Goal: Information Seeking & Learning: Learn about a topic

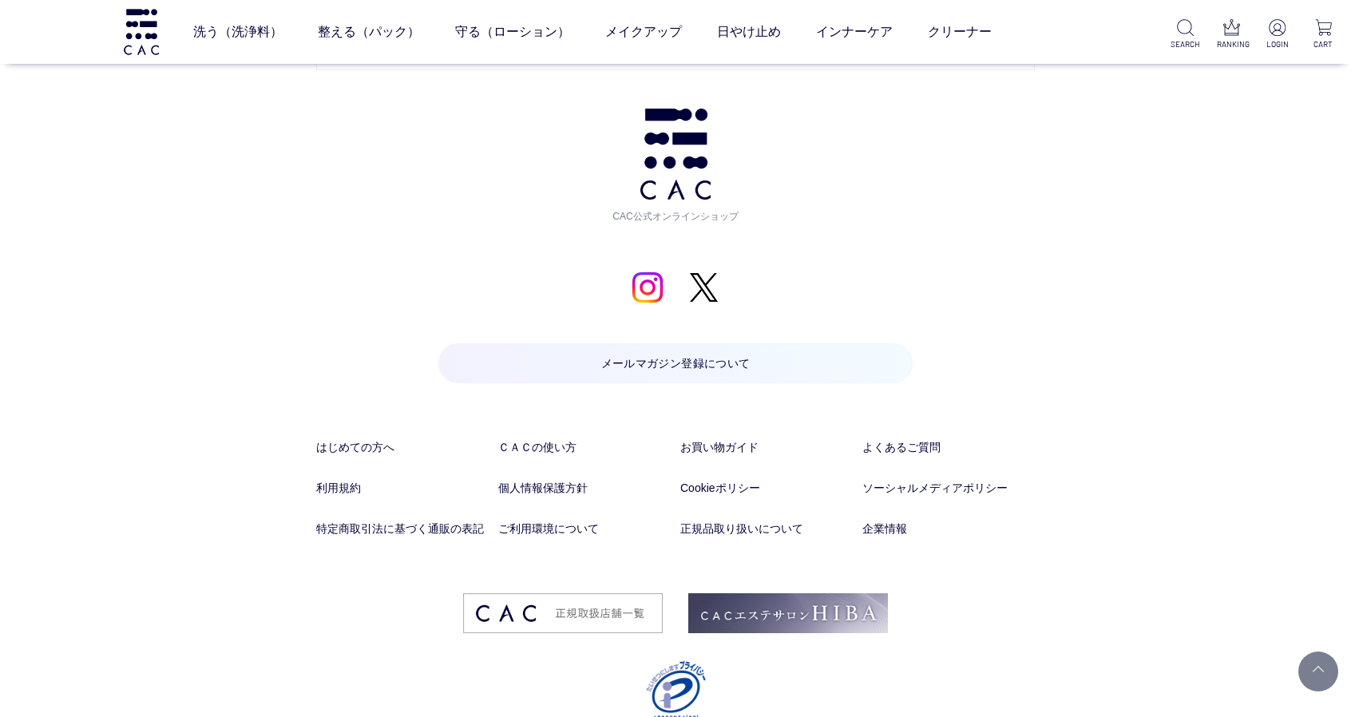
scroll to position [8944, 0]
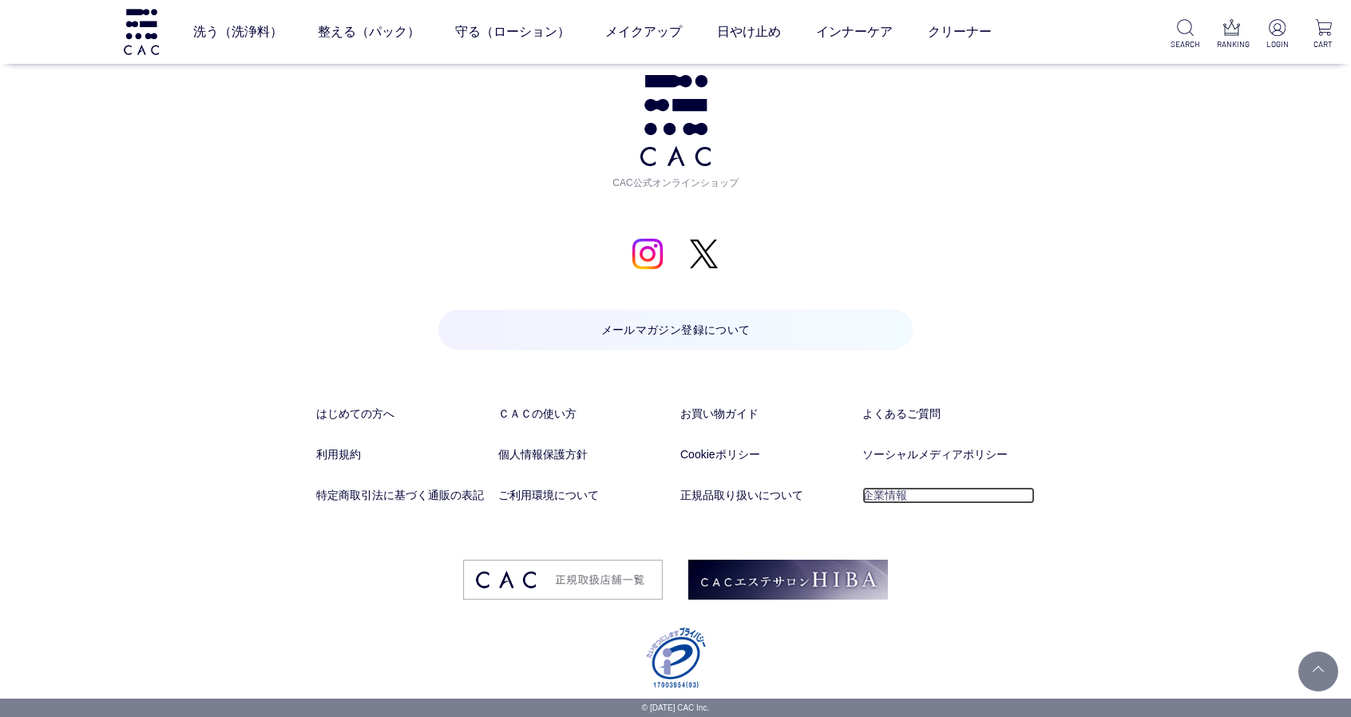
click at [863, 489] on link "企業情報" at bounding box center [948, 495] width 172 height 17
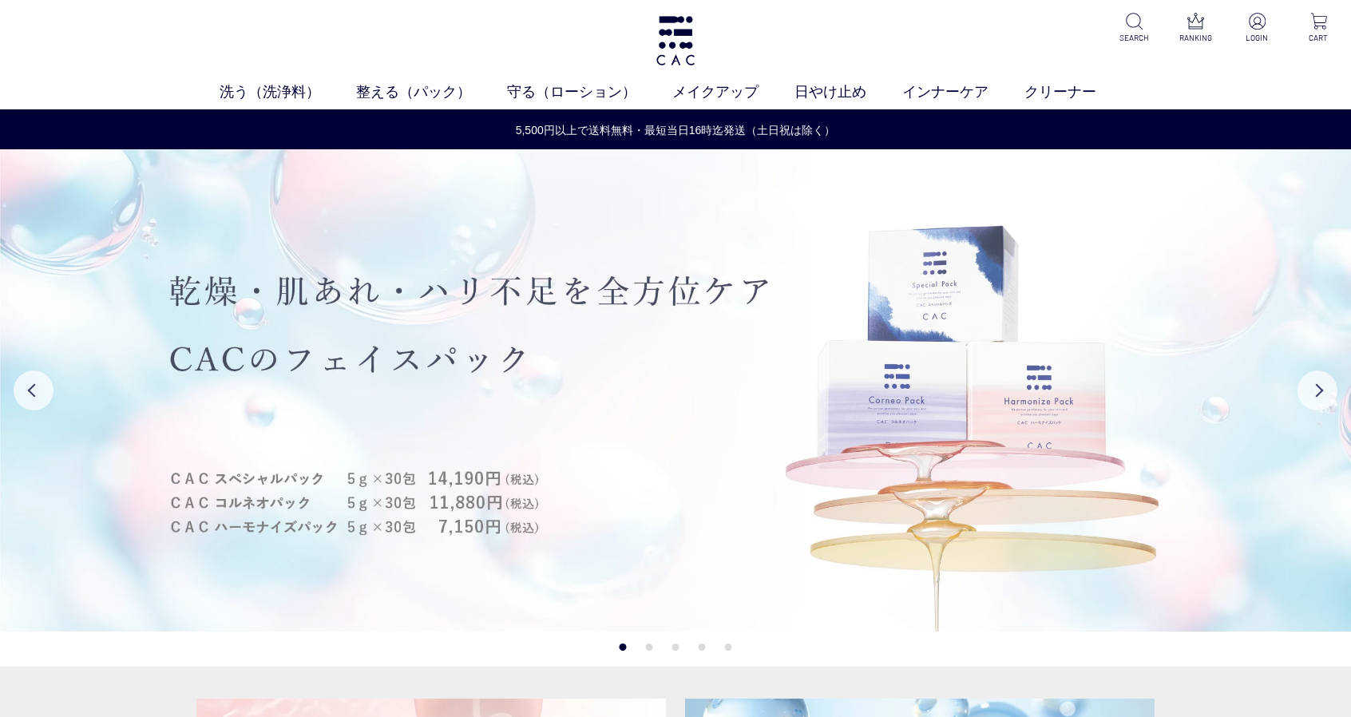
click at [158, 354] on img at bounding box center [675, 390] width 1351 height 482
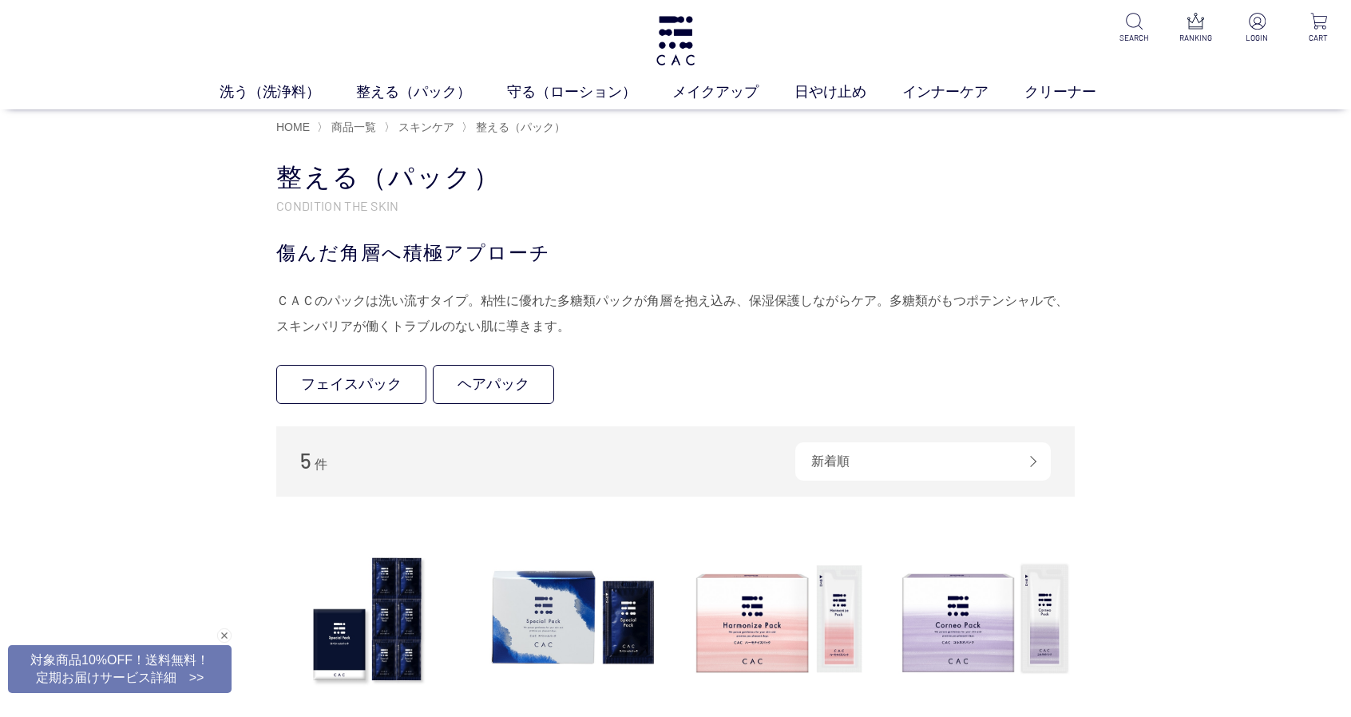
scroll to position [266, 0]
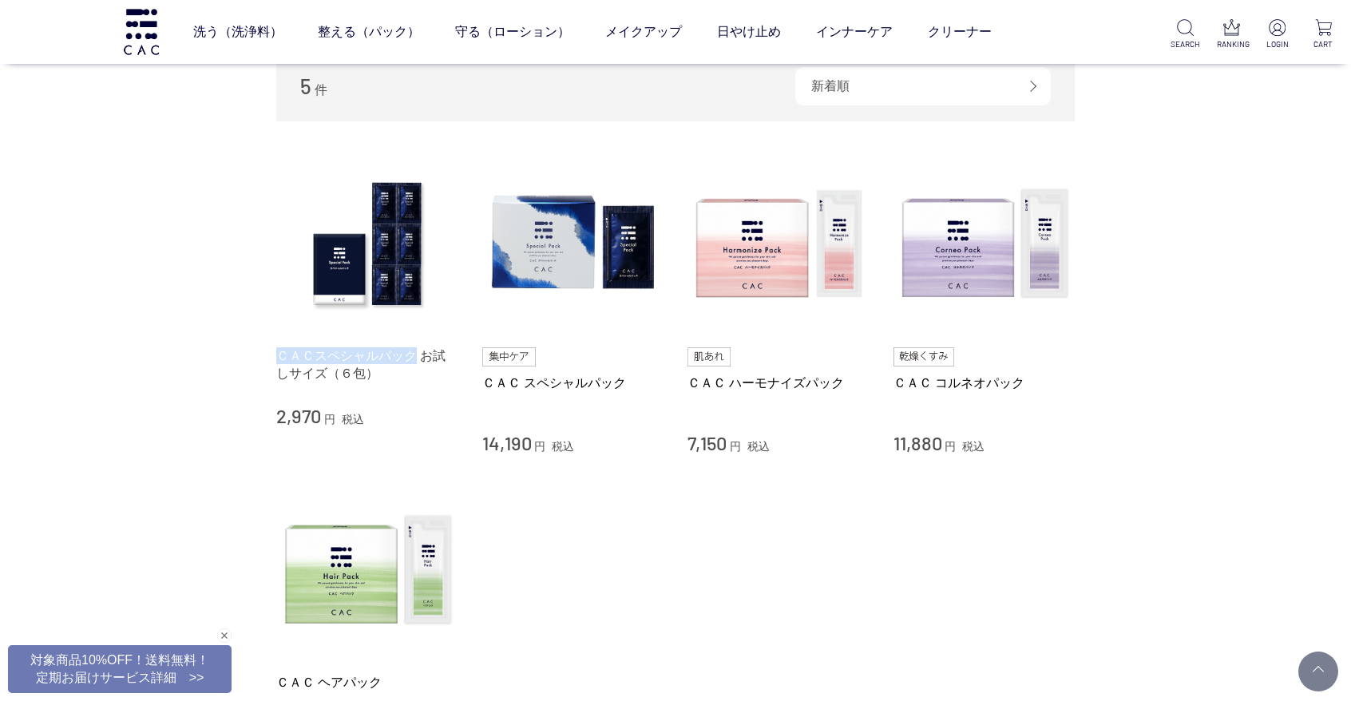
drag, startPoint x: 256, startPoint y: 349, endPoint x: 414, endPoint y: 351, distance: 158.1
click at [414, 351] on div "買い物かご 買い物かご内の商品 買い物かごは空です... カテゴリから探す 商品一覧 スキンケア 洗う（洗浄料） 整える（パック） フェイスパック ヘアパック…" at bounding box center [675, 342] width 846 height 1114
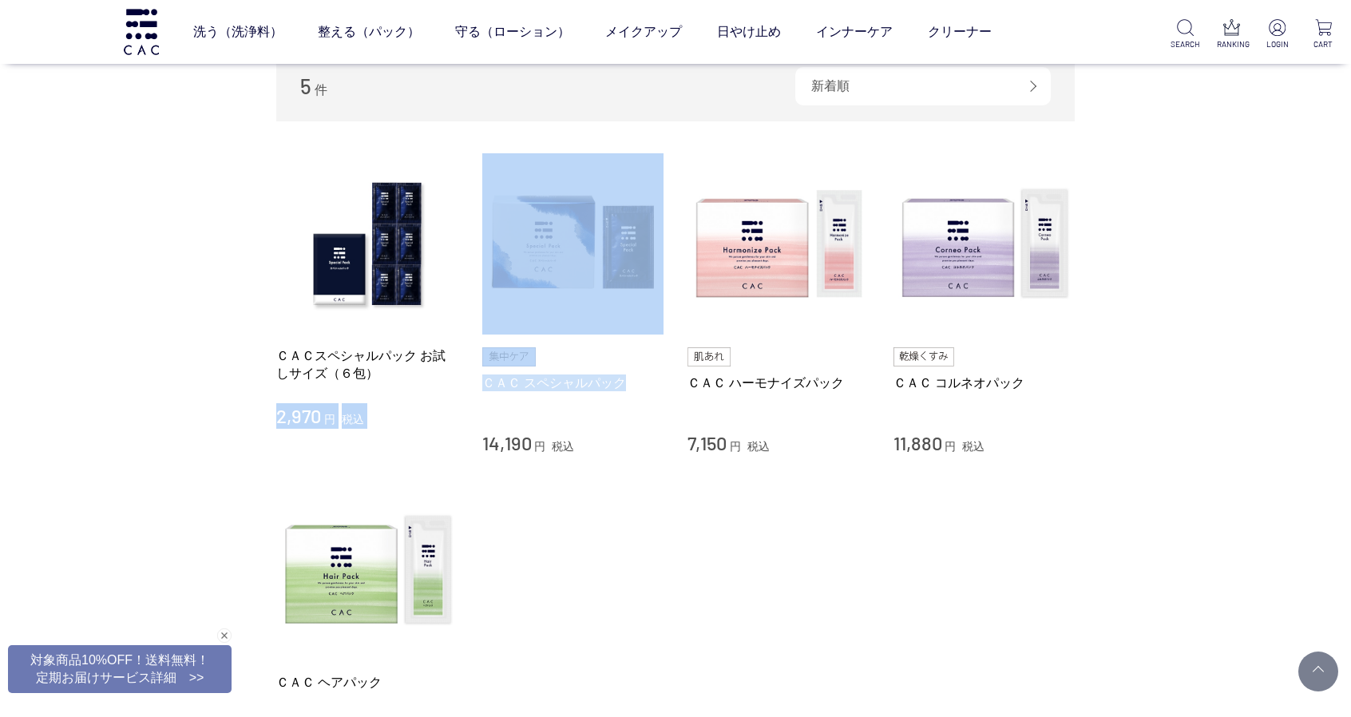
drag, startPoint x: 469, startPoint y: 381, endPoint x: 627, endPoint y: 381, distance: 157.3
click at [627, 381] on li "ＣＡＣスペシャルパック お試しサイズ（６包） 2,970 円 税込 ＣＡＣ スペシャルパック 14,190 円 税込 ＣＡＣ ハーモナイズパック 7,150 …" at bounding box center [675, 304] width 798 height 303
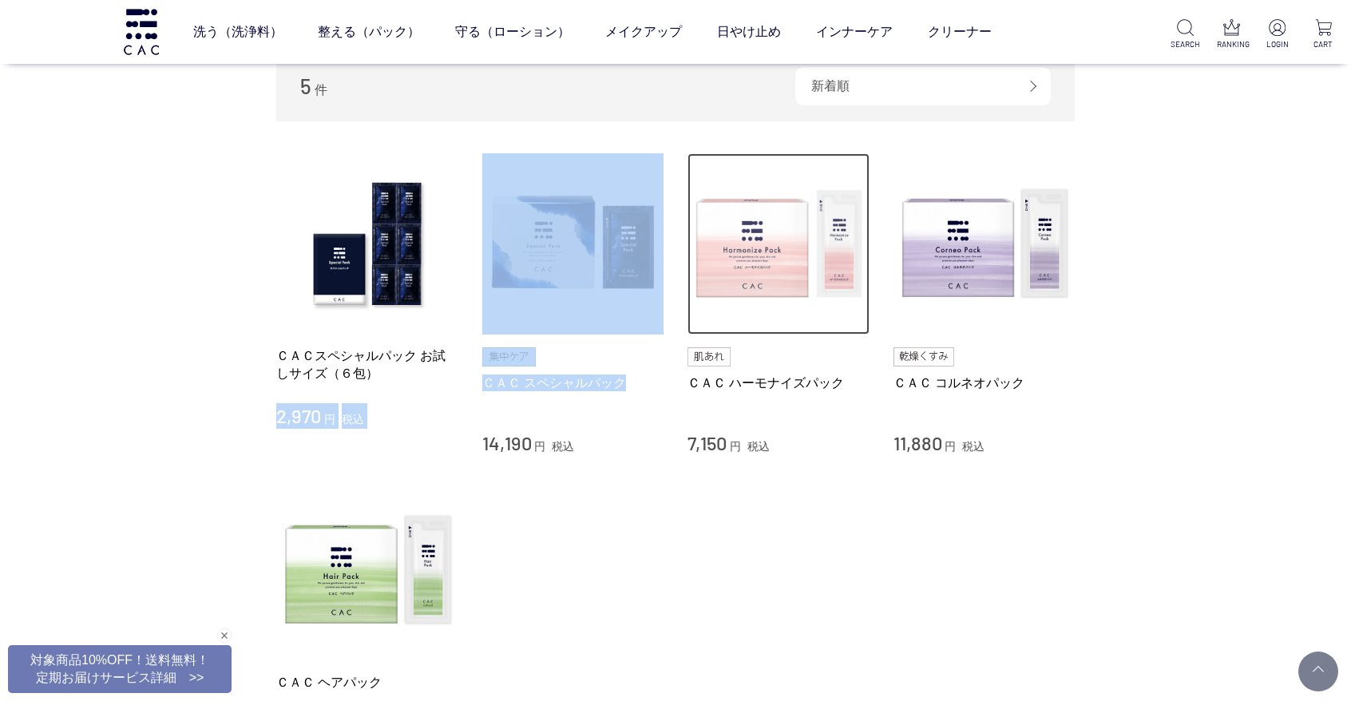
click at [810, 228] on img at bounding box center [778, 244] width 182 height 182
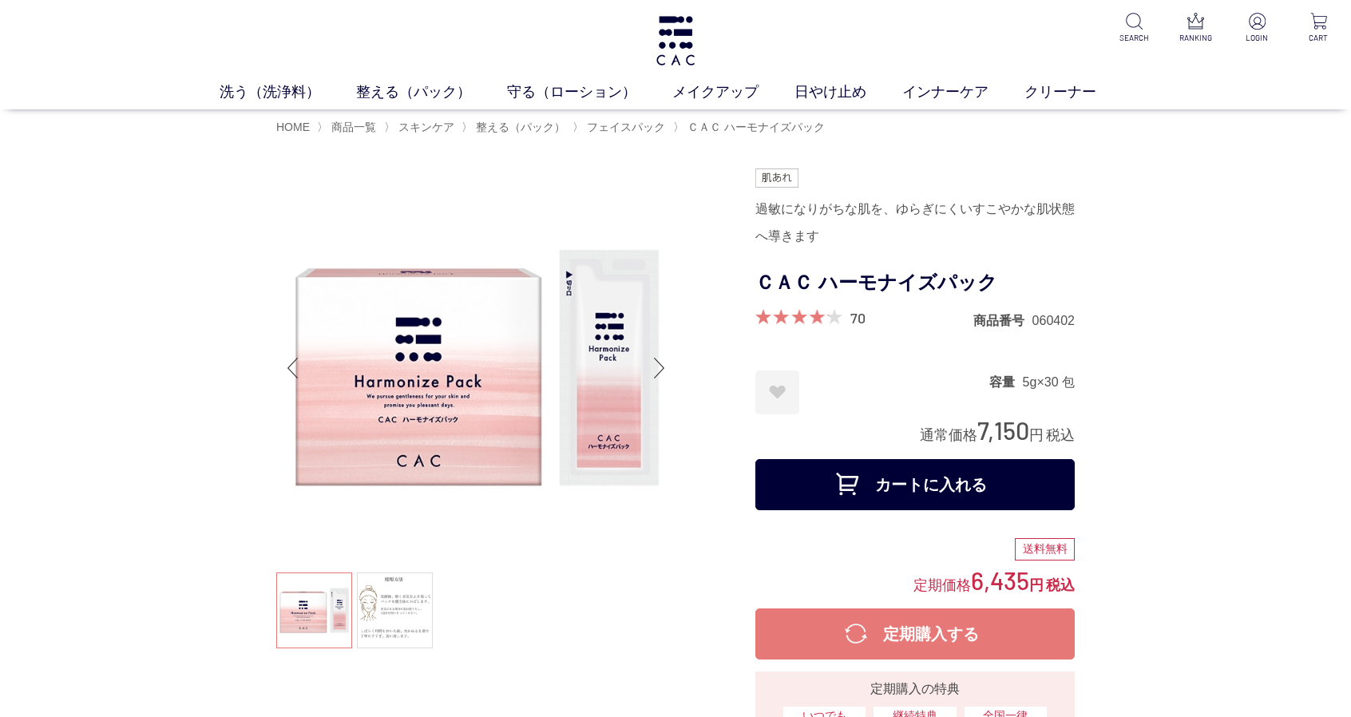
click at [838, 287] on h1 "ＣＡＣ ハーモナイズパック" at bounding box center [914, 283] width 319 height 36
copy form "ＣＡＣ ハーモナイズパック"
